Goal: Information Seeking & Learning: Find contact information

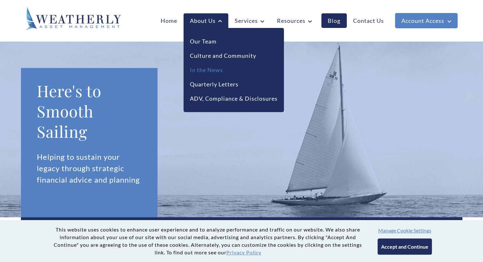
click at [210, 72] on link "In the News" at bounding box center [206, 70] width 33 height 9
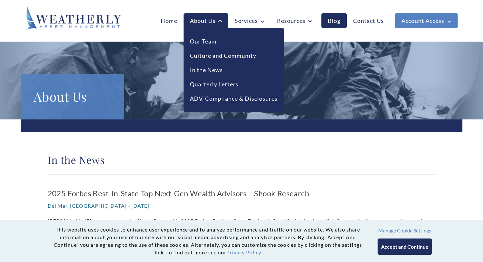
click at [213, 20] on link "About Us" at bounding box center [205, 20] width 45 height 15
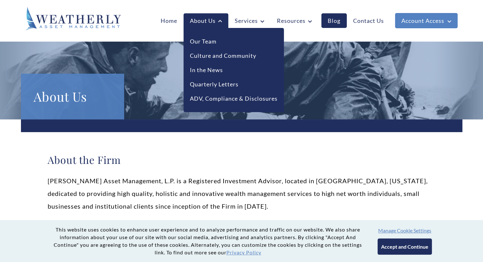
click at [213, 20] on link "About Us" at bounding box center [205, 20] width 45 height 15
click at [210, 39] on link "Our Team" at bounding box center [203, 41] width 27 height 9
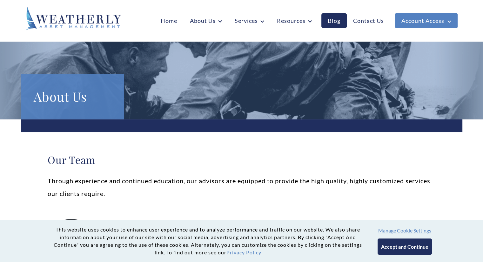
click at [365, 20] on link "Contact Us" at bounding box center [368, 20] width 43 height 15
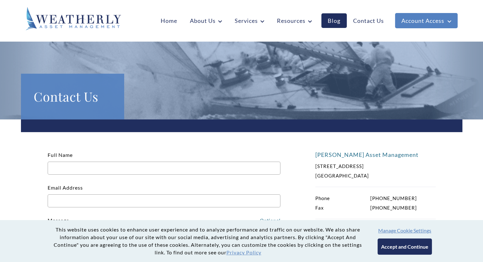
click at [36, 143] on div "[PERSON_NAME] Asset Management [STREET_ADDRESS] Phone [PHONE_NUMBER] Fax [PHONE…" at bounding box center [241, 259] width 441 height 280
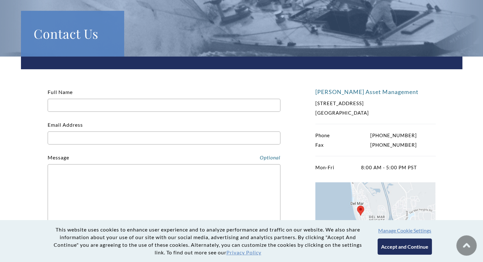
scroll to position [76, 0]
